Goal: Task Accomplishment & Management: Use online tool/utility

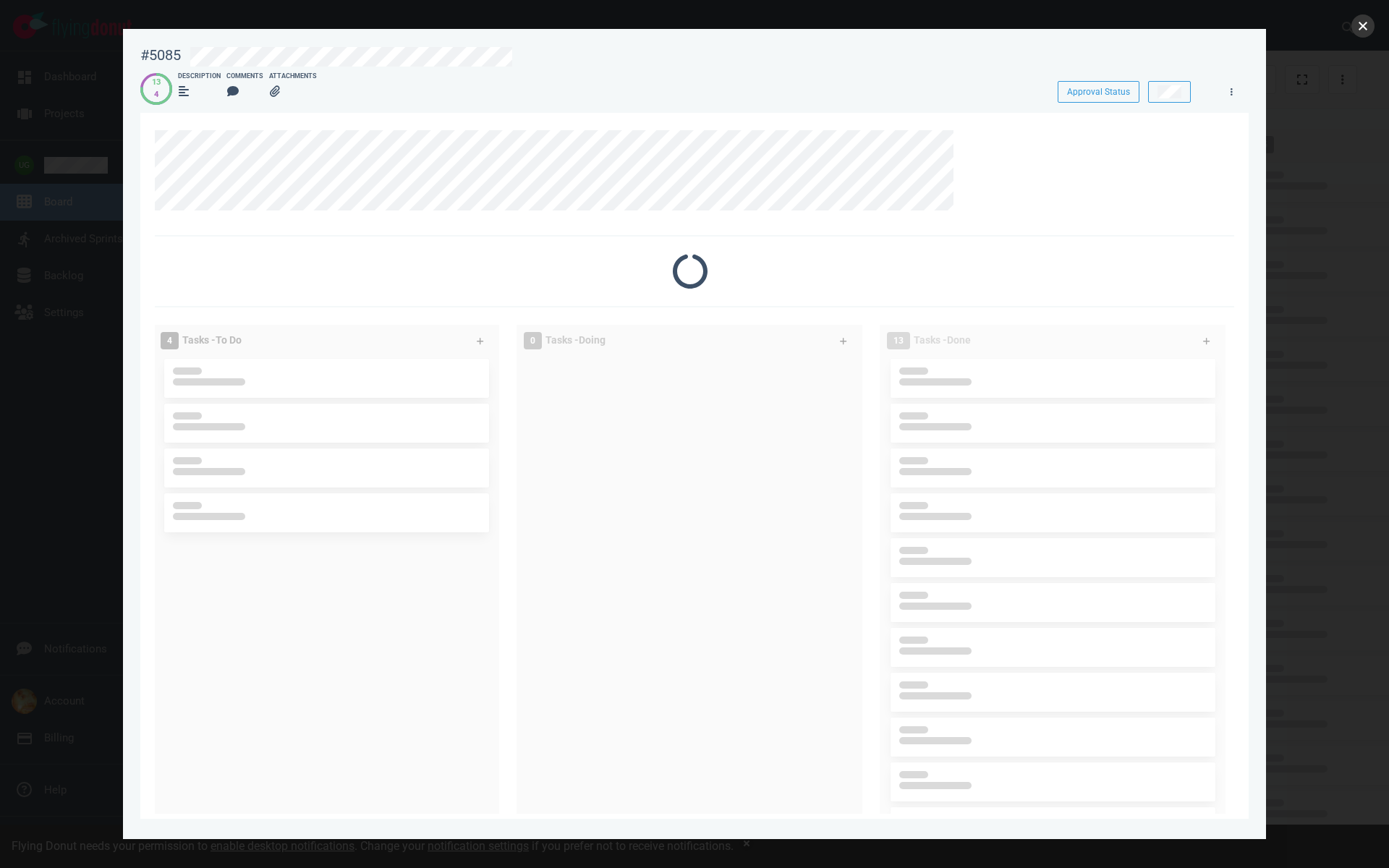
click at [1361, 30] on button "close" at bounding box center [1363, 25] width 23 height 23
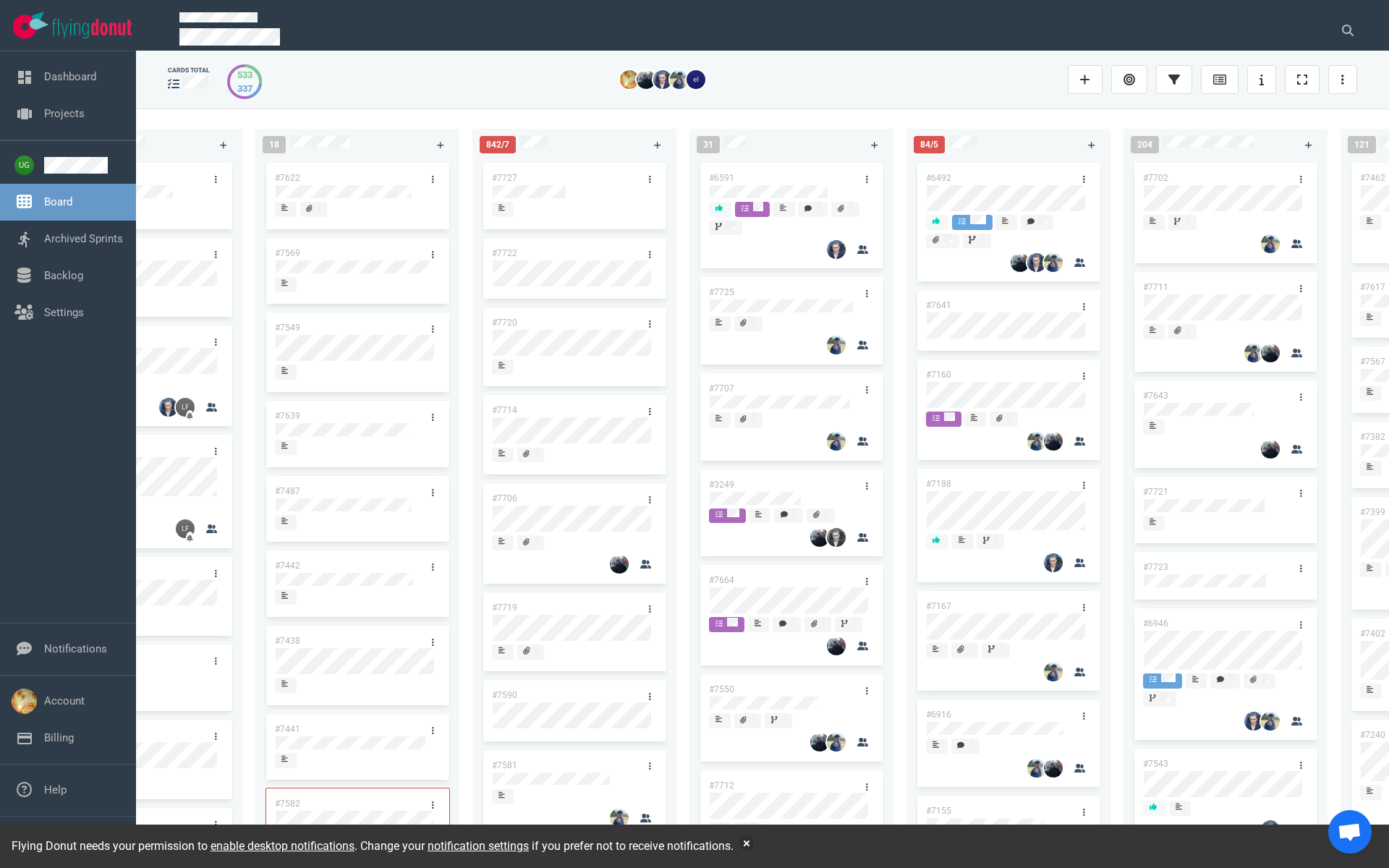
scroll to position [0, 441]
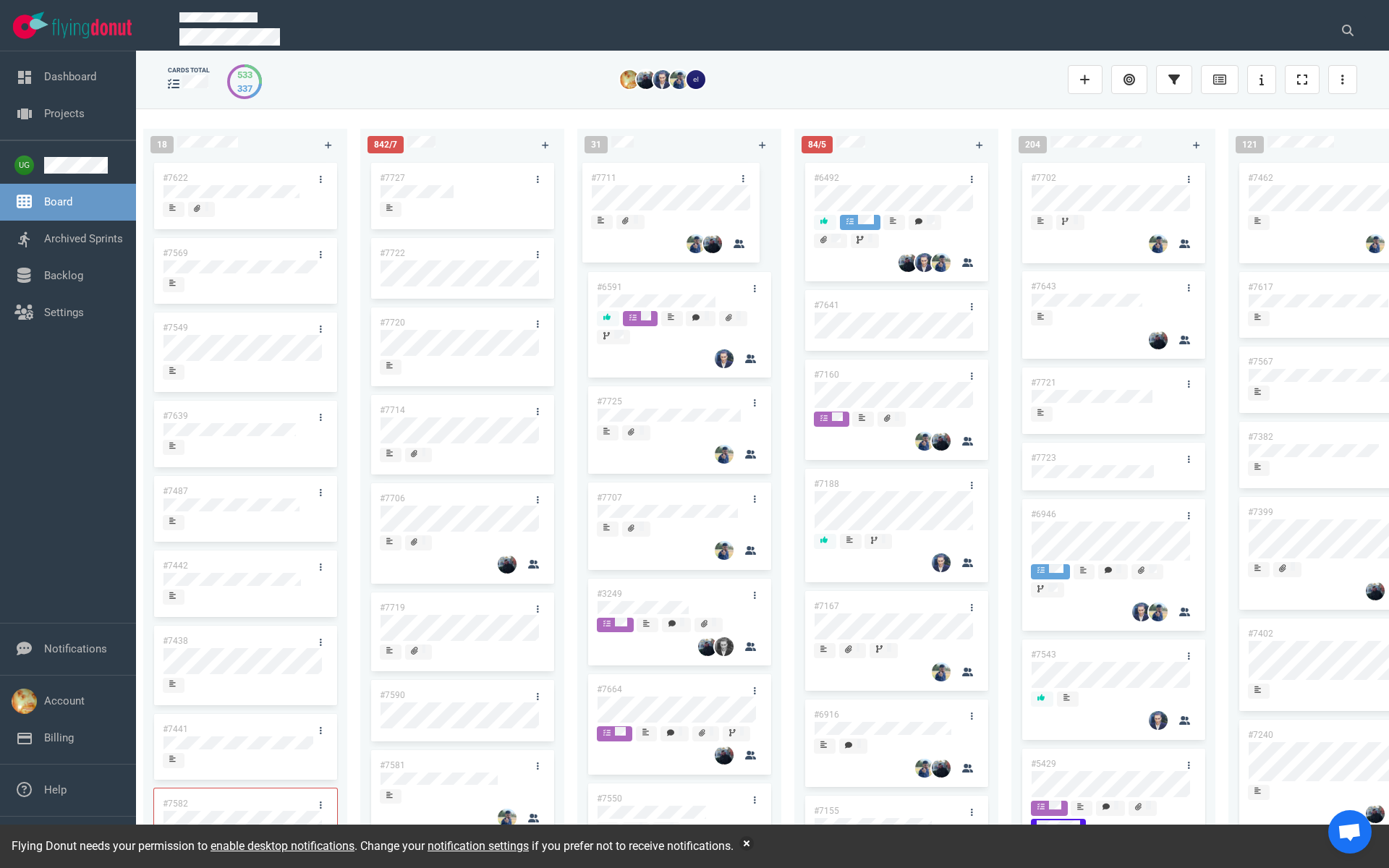
drag, startPoint x: 1129, startPoint y: 284, endPoint x: 689, endPoint y: 175, distance: 453.3
click at [689, 175] on div "222 #7646 #7563 #1948 #1674 #1617 #1660 #362 #4673 #2261 #2378 #2684 #2904 #267…" at bounding box center [762, 487] width 1253 height 758
click at [616, 177] on link "#7711" at bounding box center [609, 178] width 25 height 10
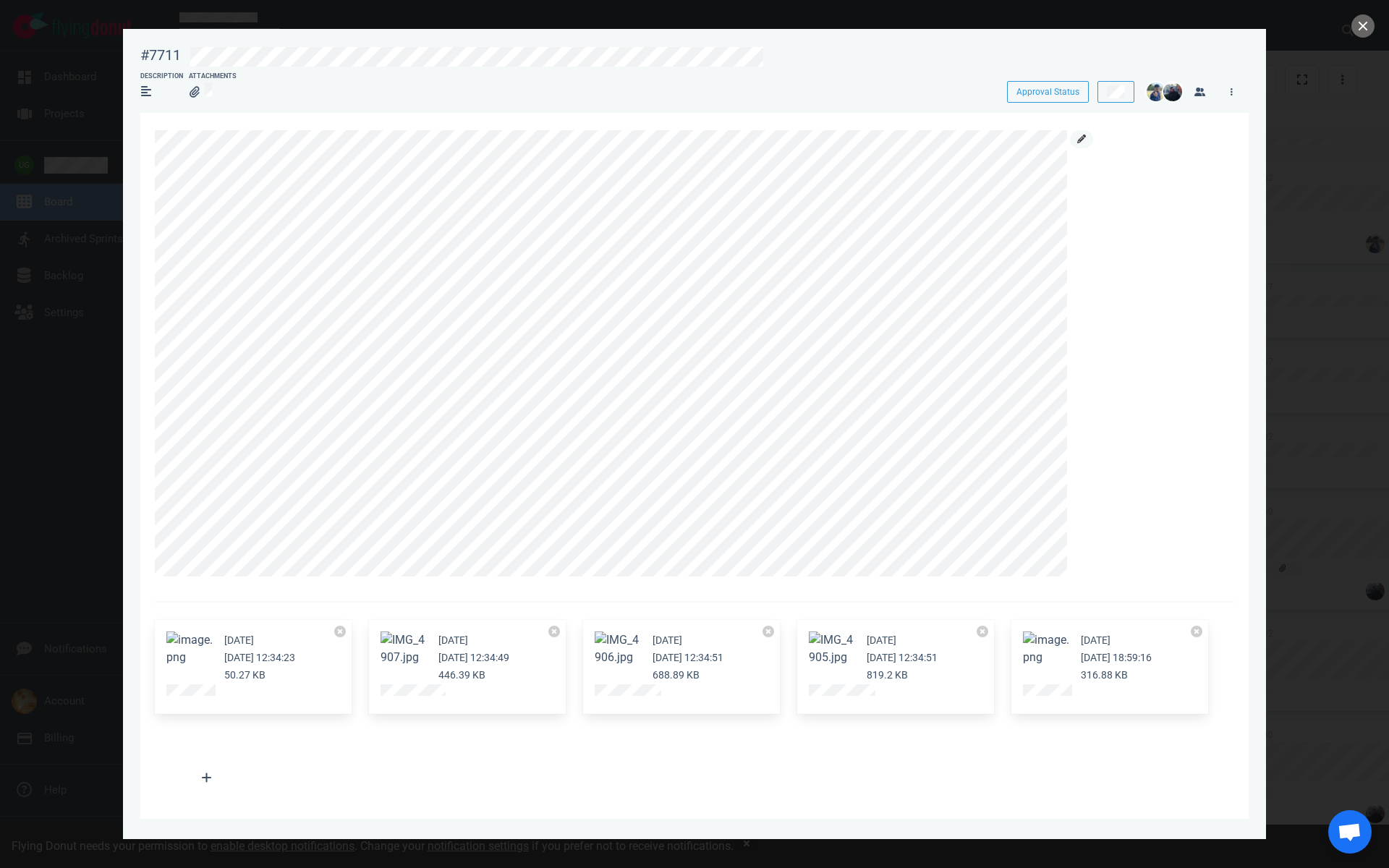
click at [1085, 140] on icon at bounding box center [1081, 138] width 8 height 8
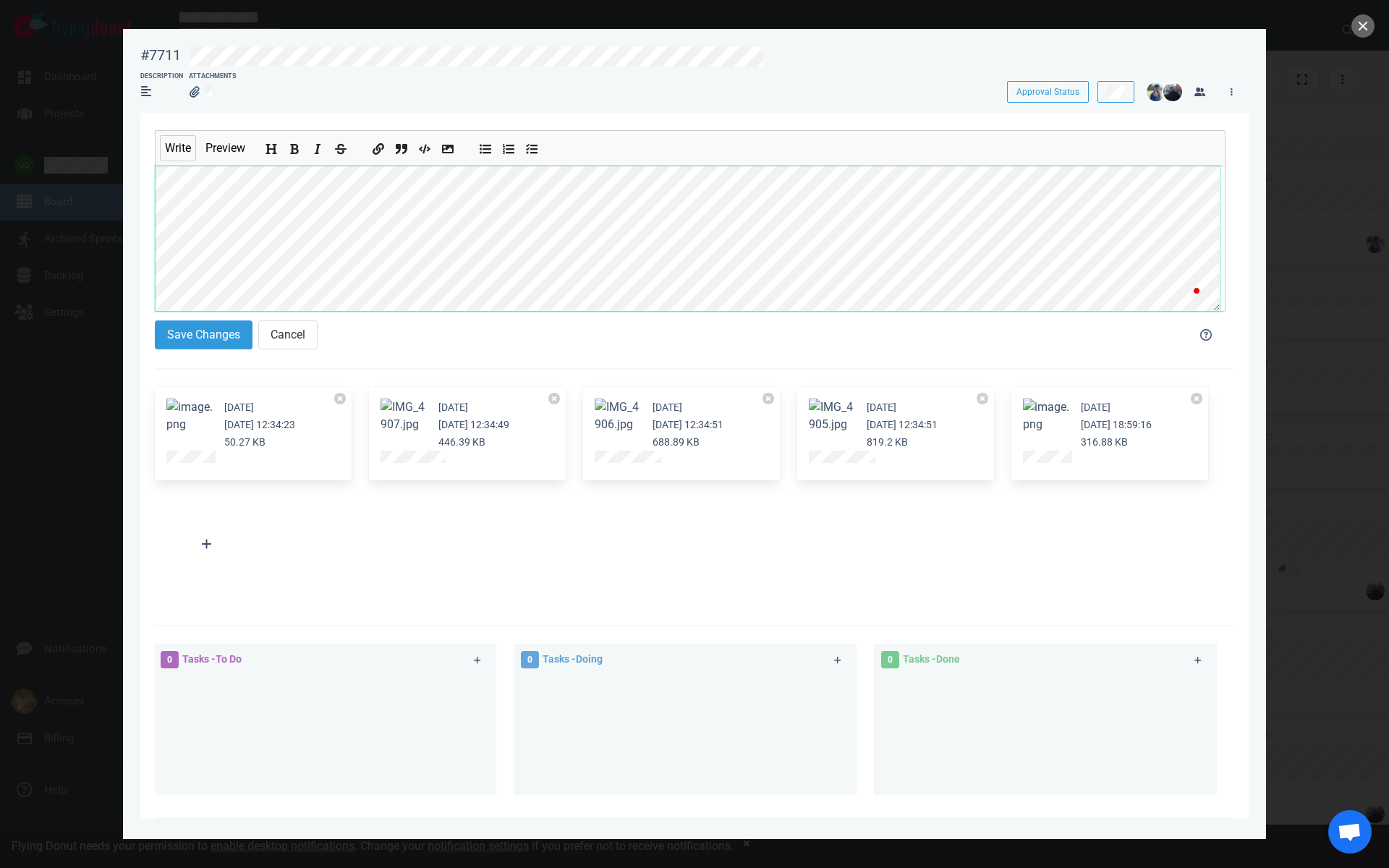
scroll to position [17, 0]
click at [222, 329] on button "Save Changes" at bounding box center [204, 334] width 98 height 29
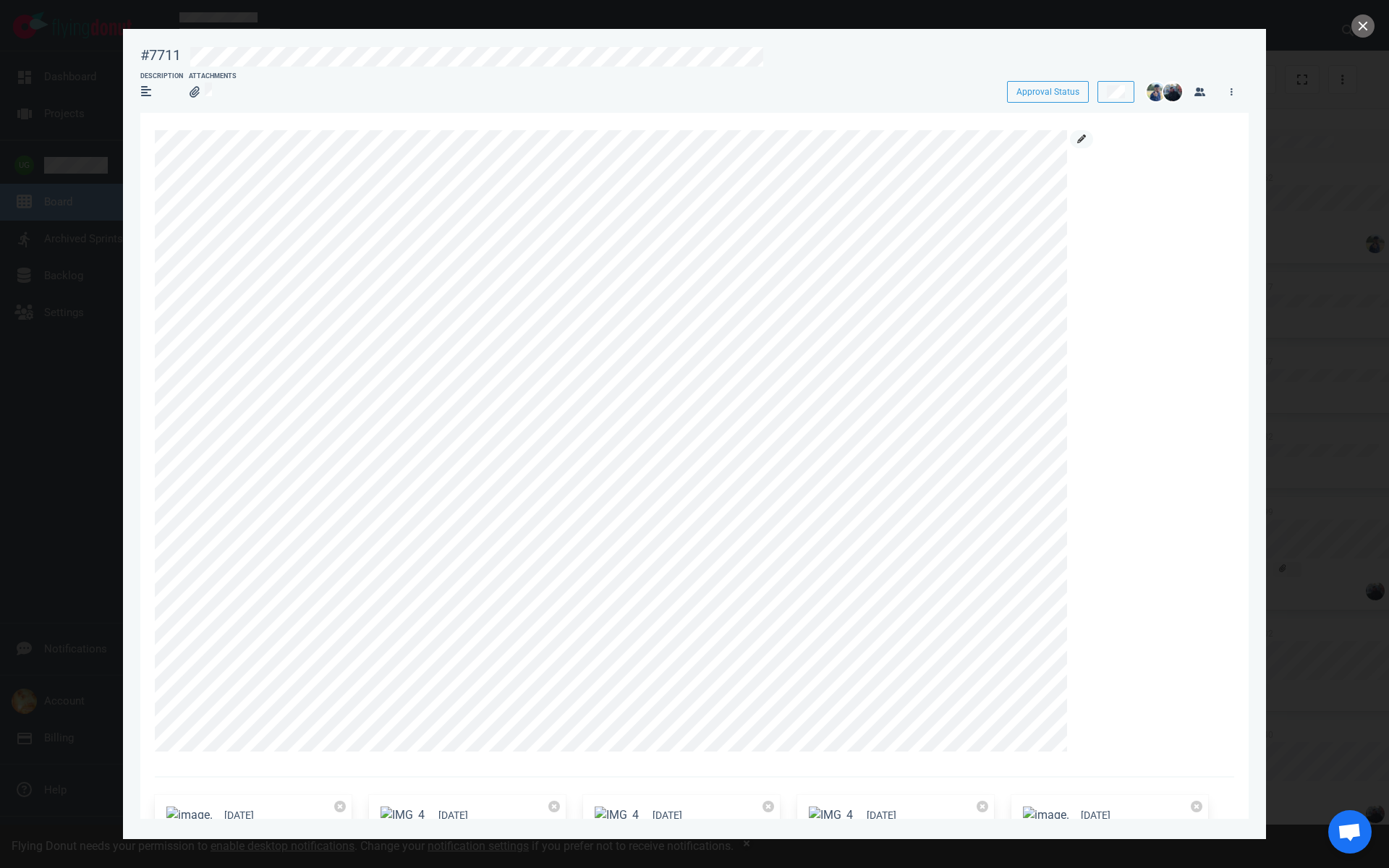
click at [1078, 132] on link at bounding box center [1081, 139] width 23 height 18
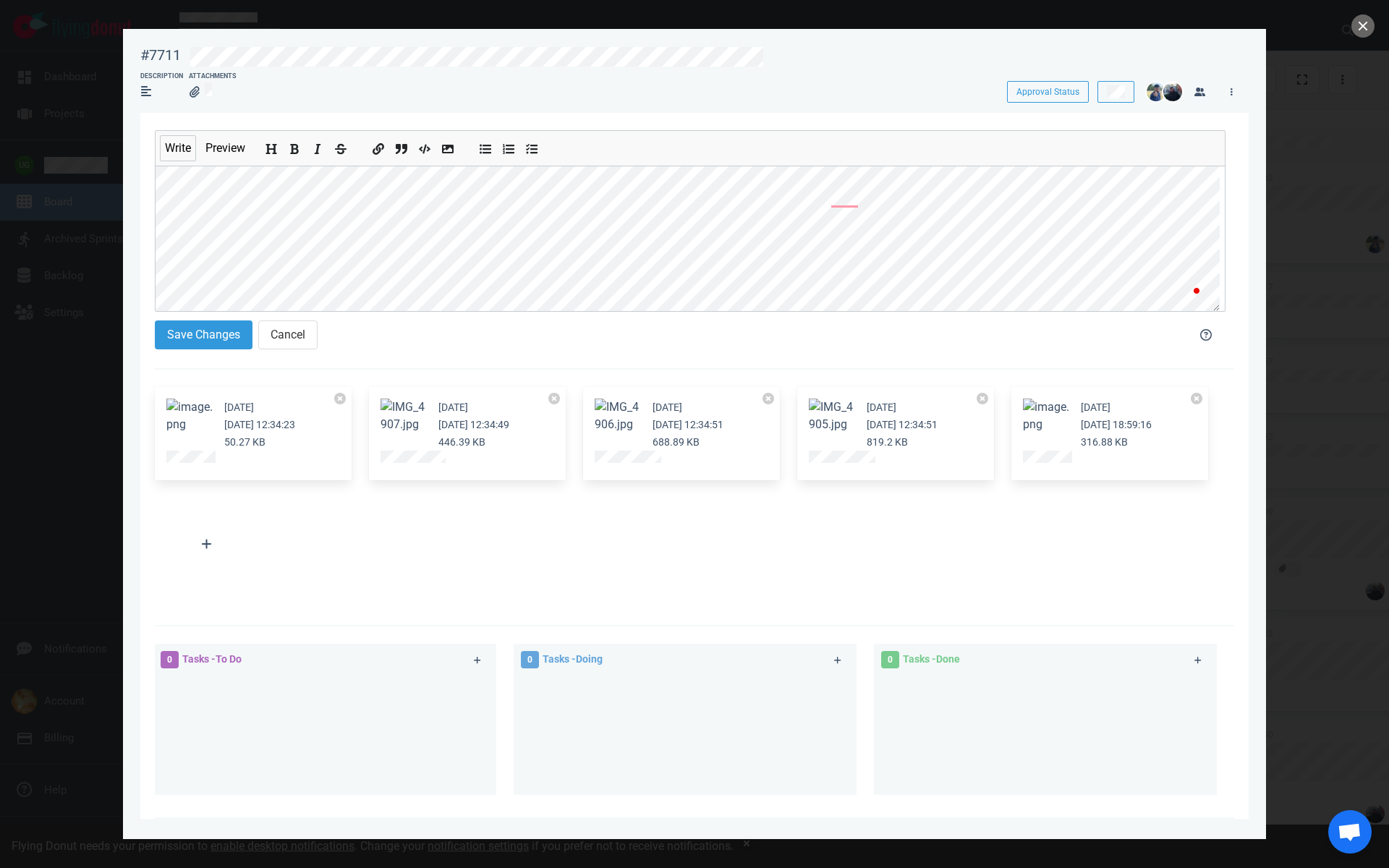
click at [195, 348] on section "Save Changes Cancel" at bounding box center [663, 337] width 1016 height 35
click at [195, 338] on button "Save Changes" at bounding box center [204, 334] width 98 height 29
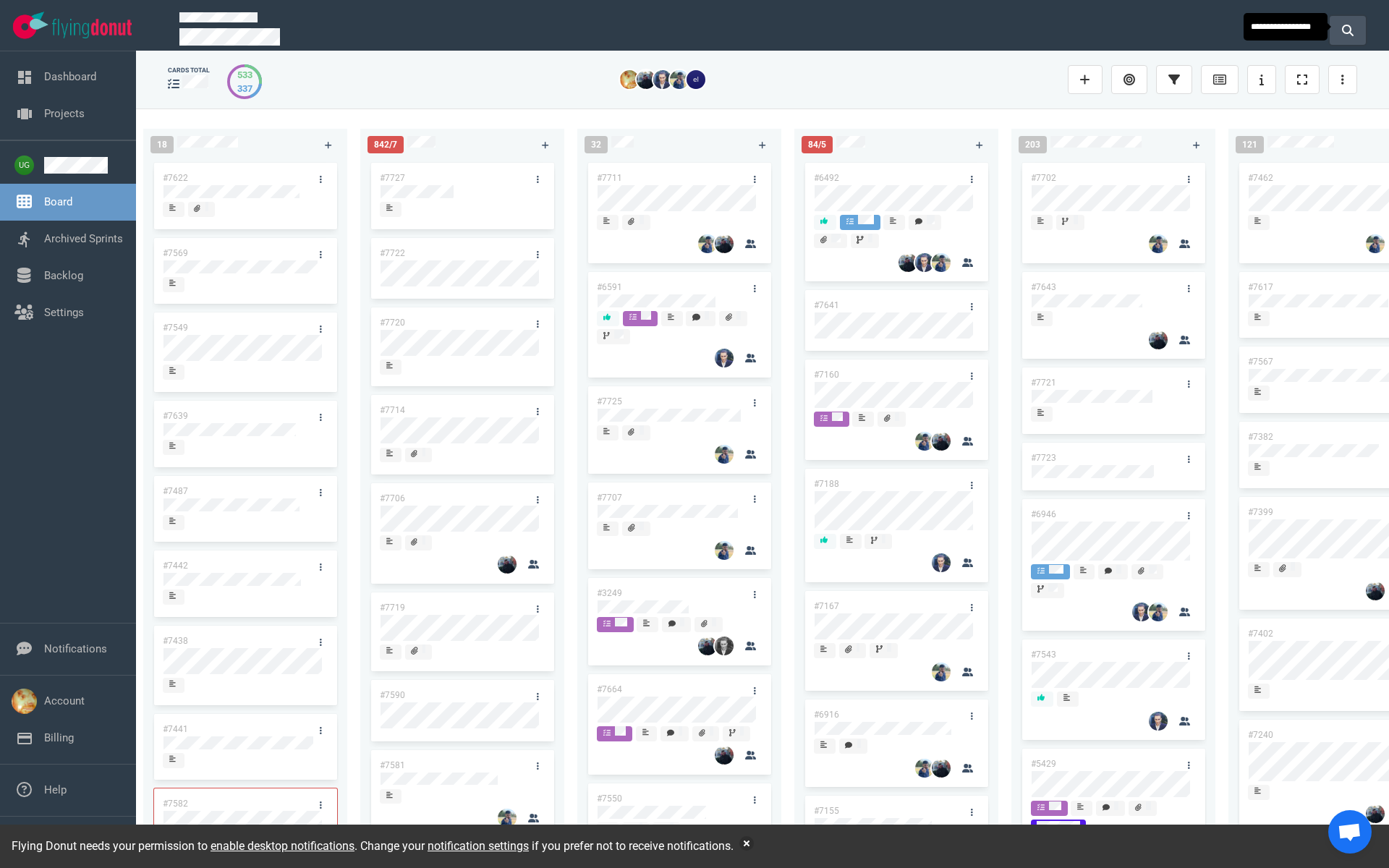
click at [1347, 19] on button at bounding box center [1348, 30] width 36 height 29
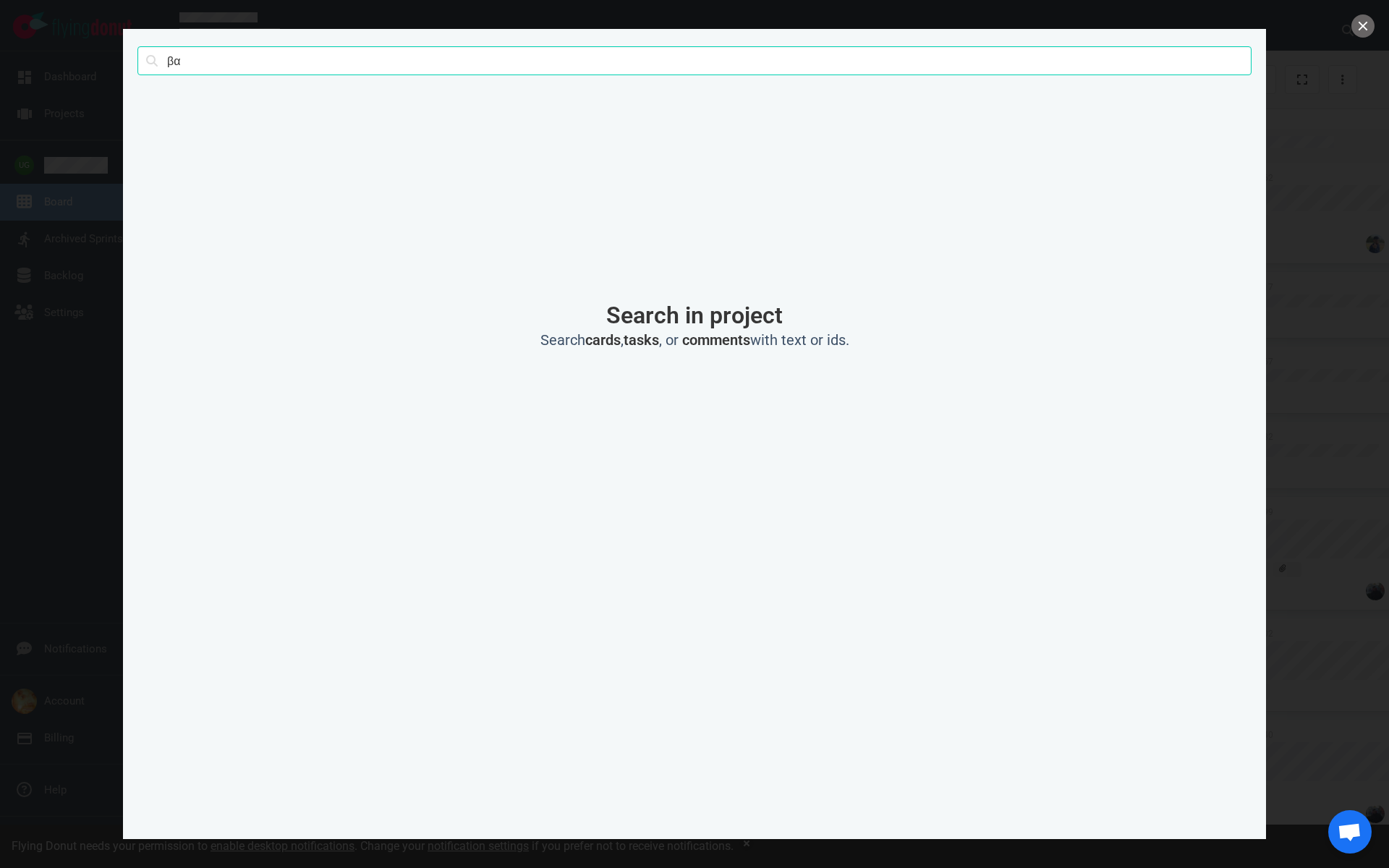
type input "β"
type input "bathroom"
click button "Search" at bounding box center [0, 0] width 0 height 0
